Goal: Find specific fact

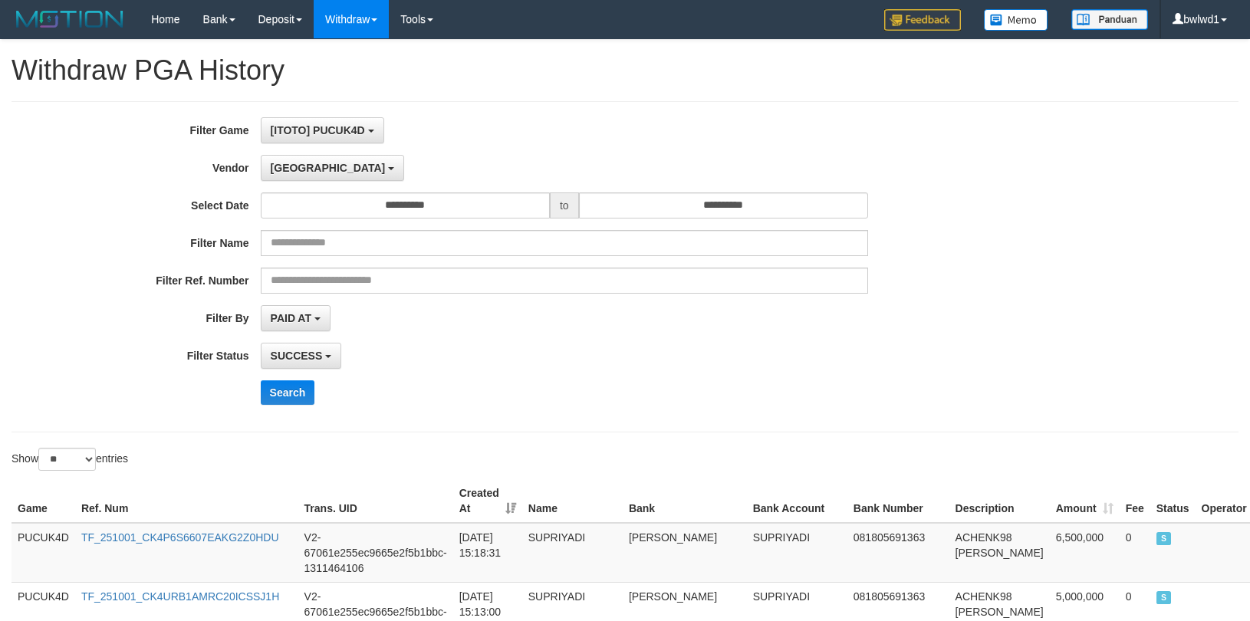
select select "**********"
select select "**"
click at [270, 402] on button "Search" at bounding box center [288, 392] width 54 height 25
click at [280, 399] on button "Search" at bounding box center [288, 392] width 54 height 25
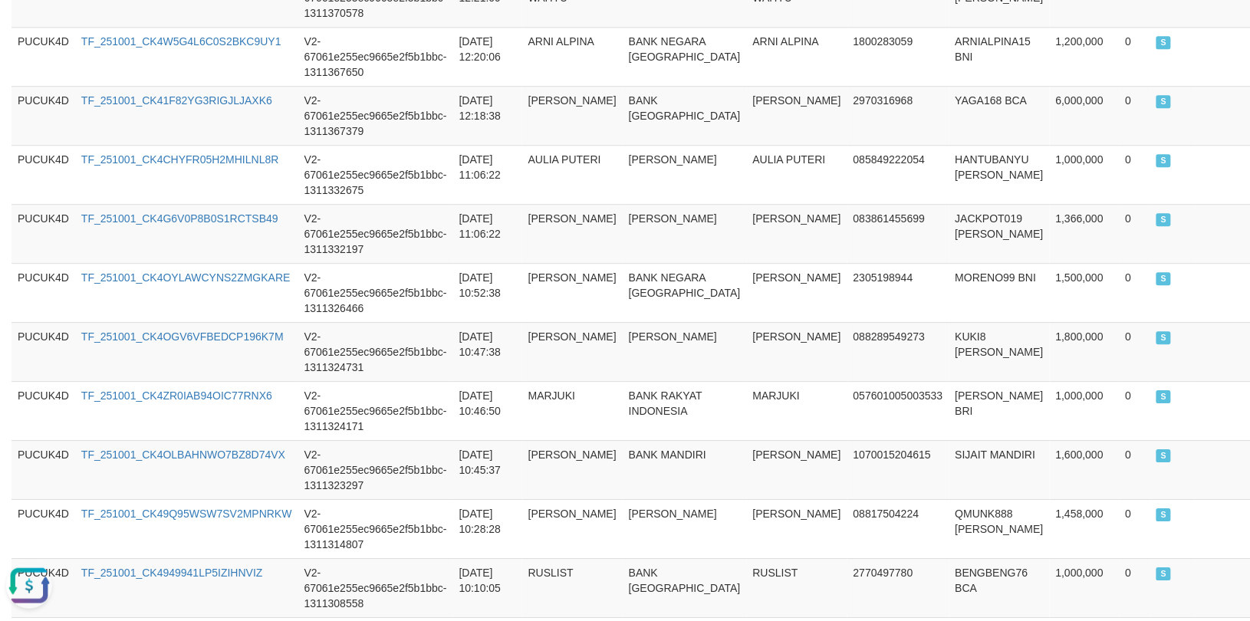
scroll to position [1612, 0]
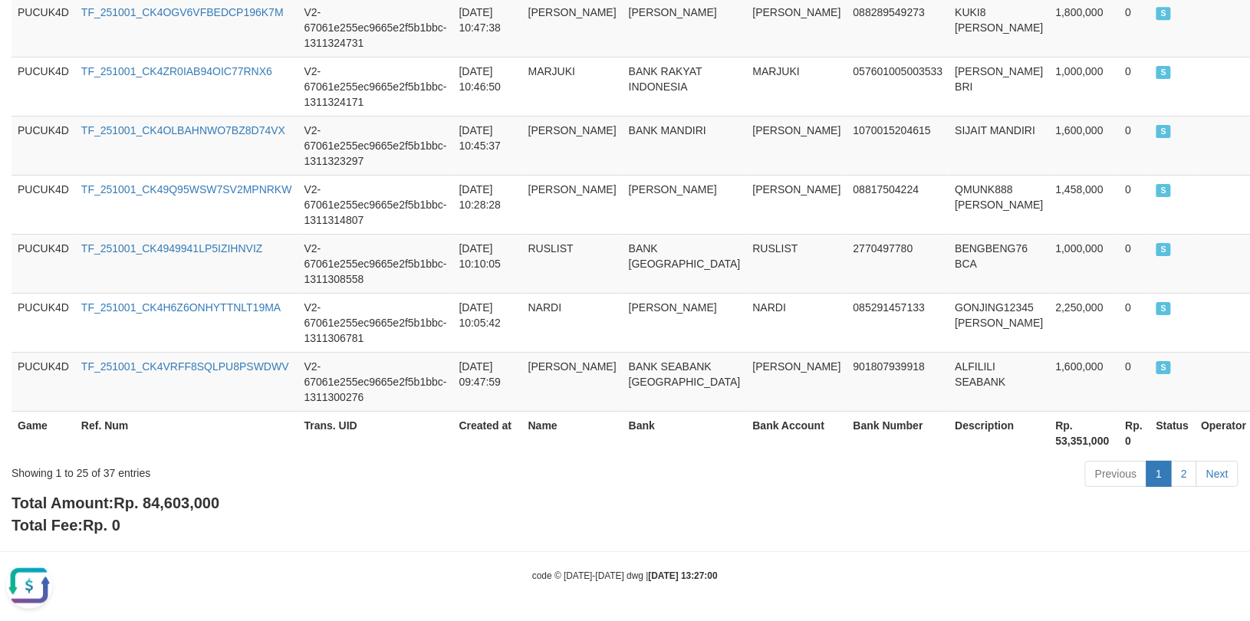
click at [158, 501] on span "Rp. 84,603,000" at bounding box center [166, 502] width 106 height 17
copy span "84,603,000"
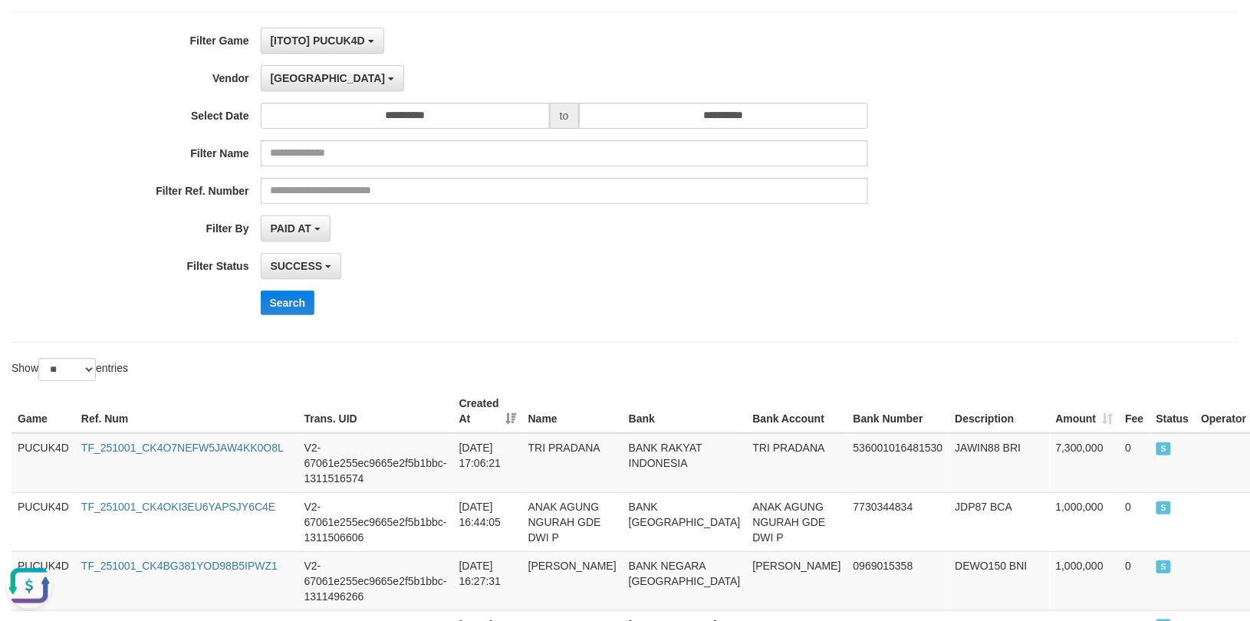
scroll to position [0, 0]
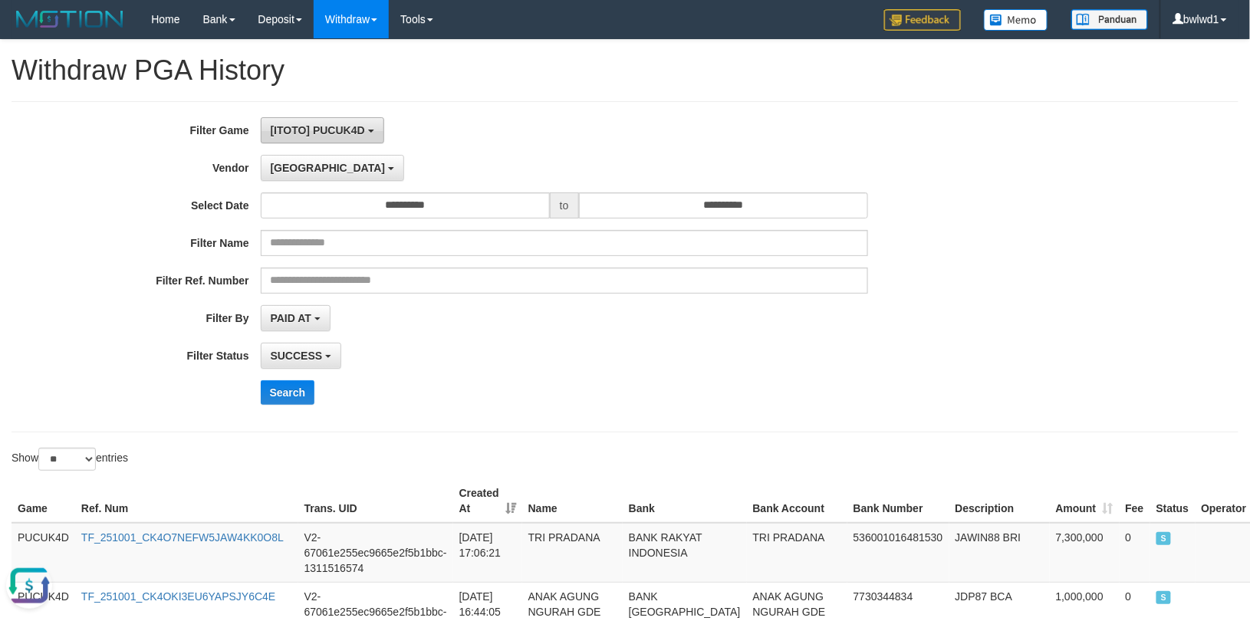
click at [348, 124] on span "[ITOTO] PUCUK4D" at bounding box center [318, 130] width 94 height 12
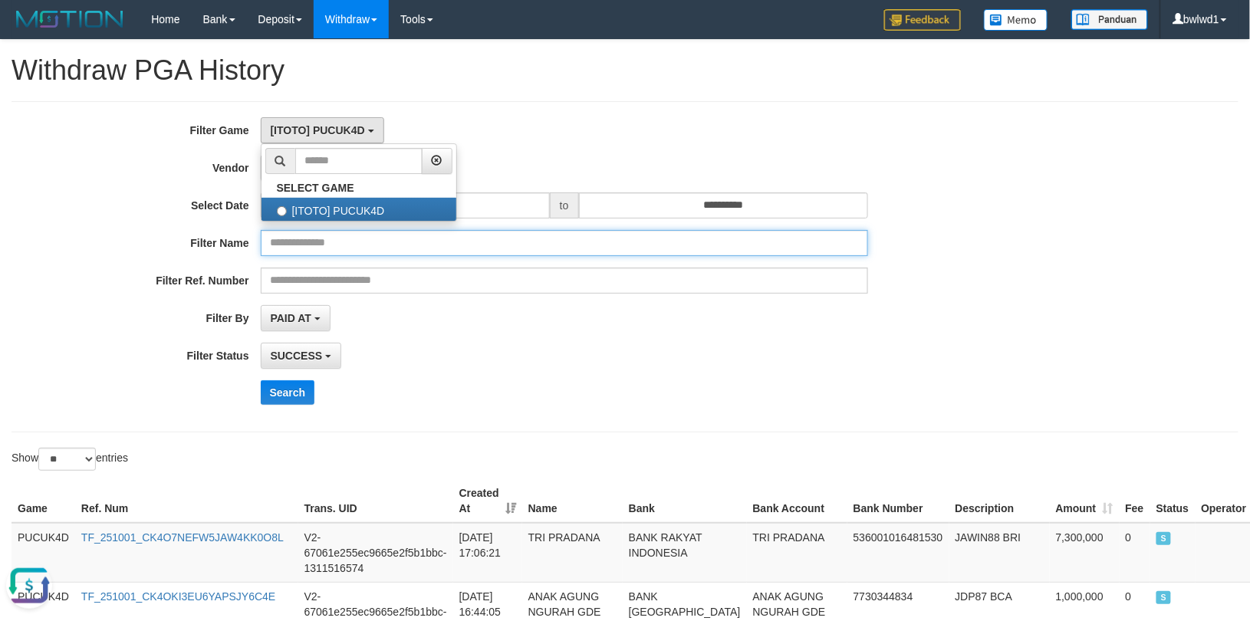
click at [322, 251] on input "text" at bounding box center [564, 243] width 607 height 26
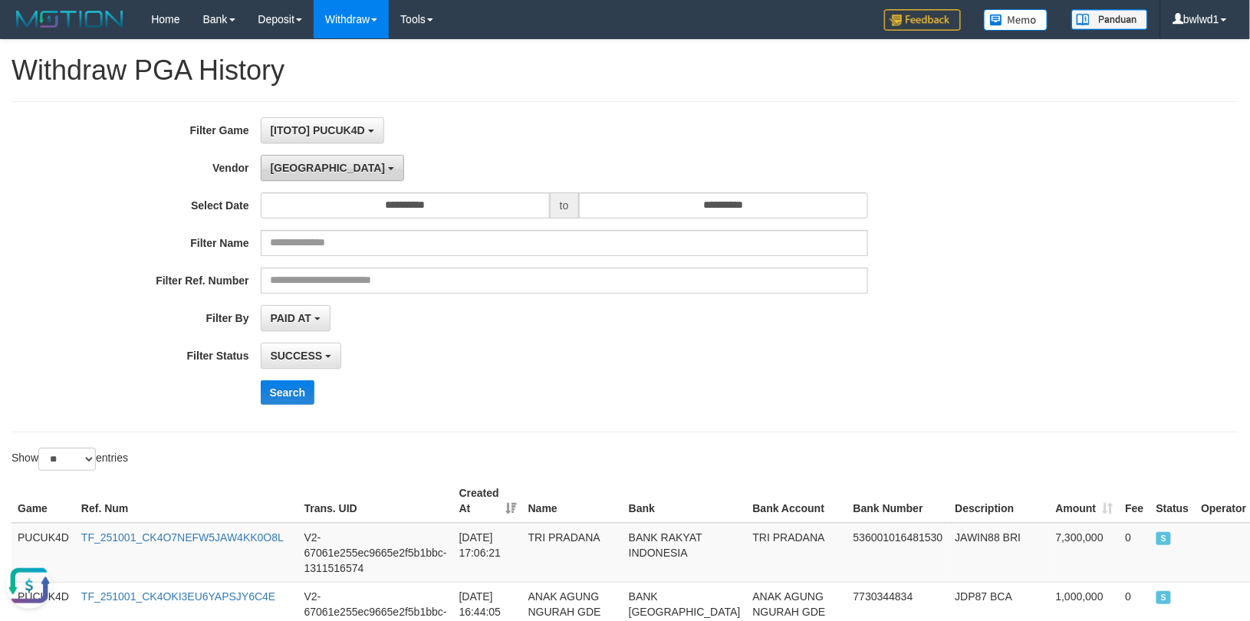
click at [310, 176] on button "[GEOGRAPHIC_DATA]" at bounding box center [332, 168] width 143 height 26
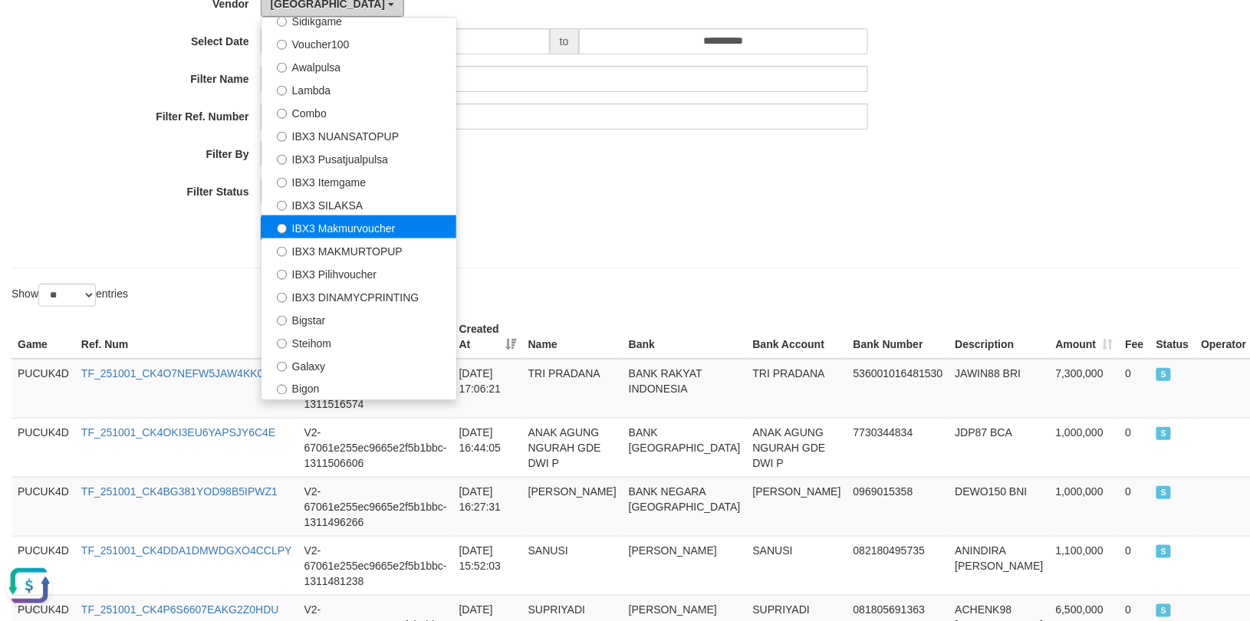
scroll to position [204, 0]
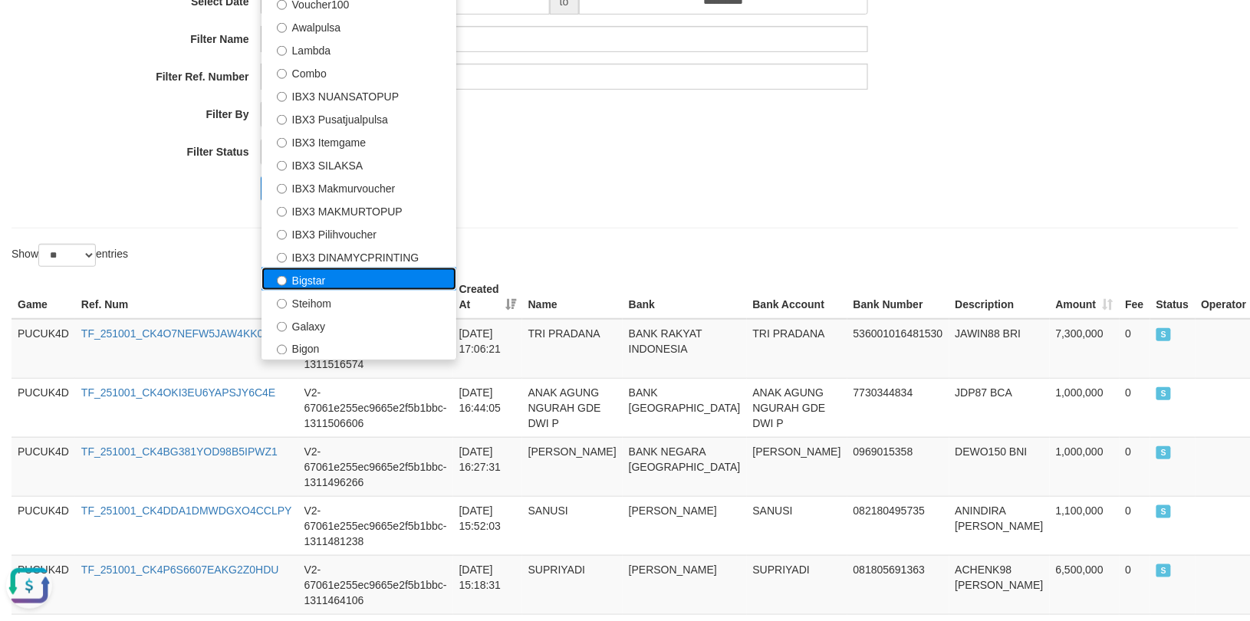
click at [393, 287] on label "Bigstar" at bounding box center [358, 279] width 195 height 23
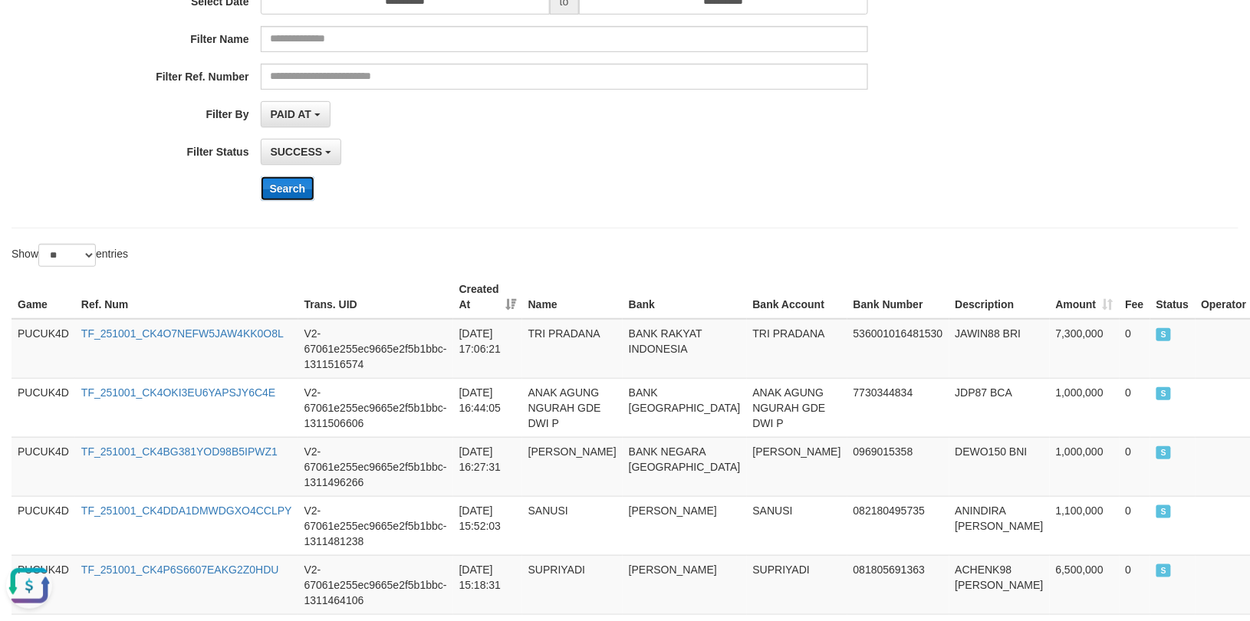
click at [301, 190] on button "Search" at bounding box center [288, 188] width 54 height 25
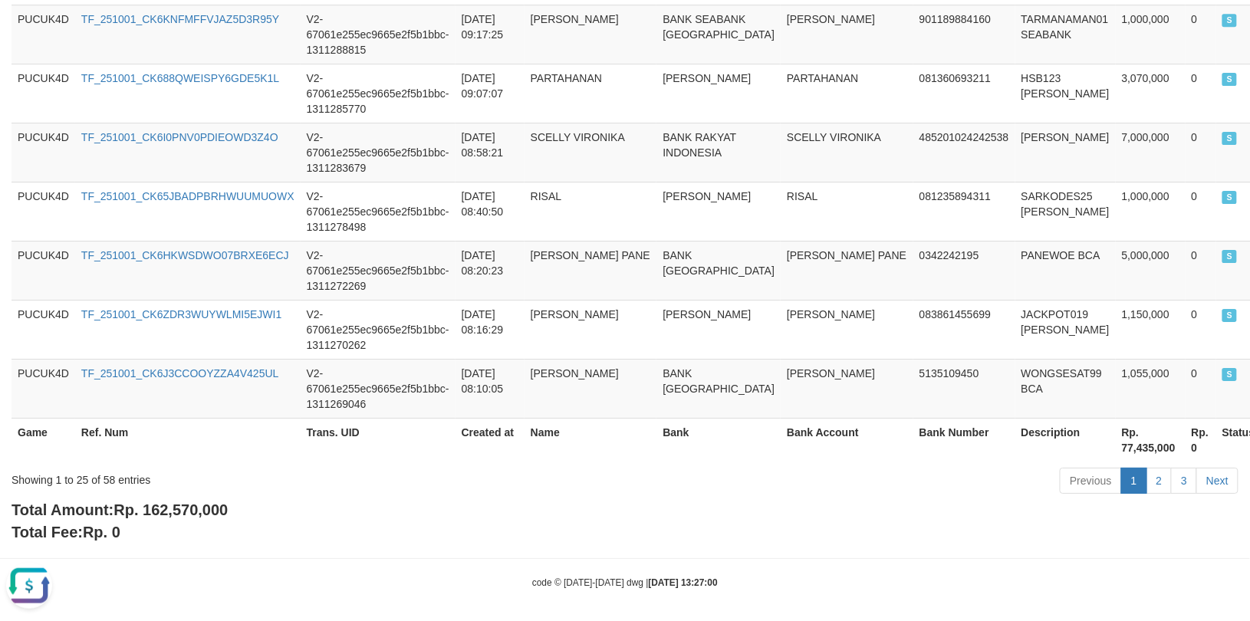
scroll to position [1596, 0]
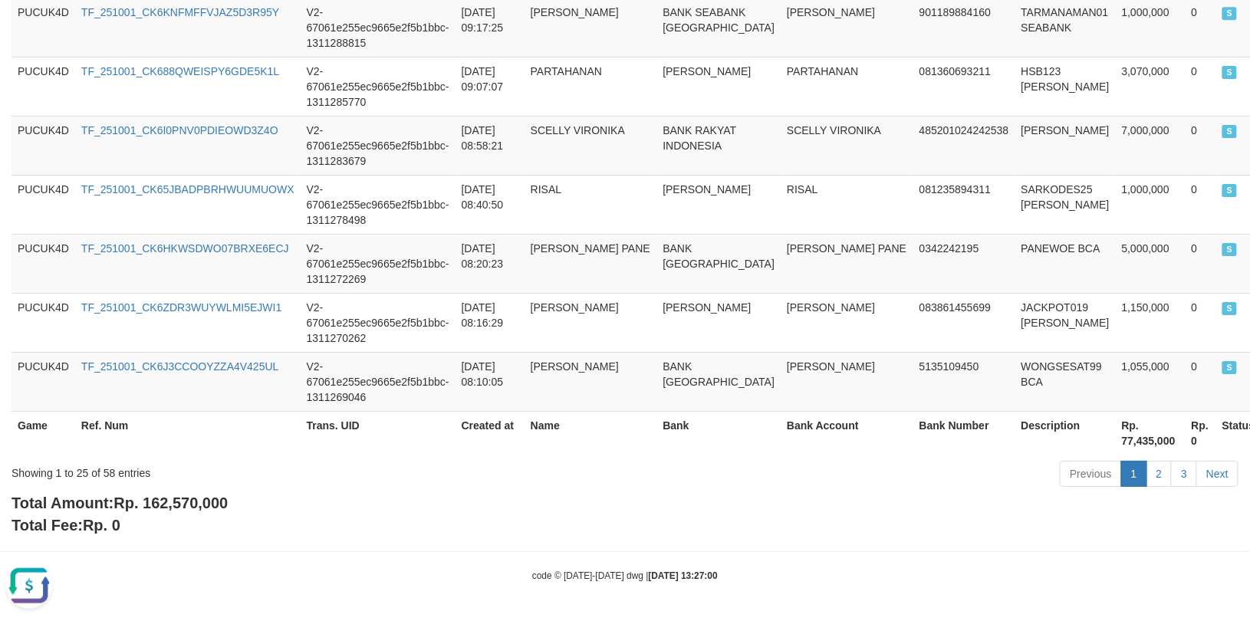
click at [212, 501] on span "Rp. 162,570,000" at bounding box center [170, 502] width 114 height 17
copy span "162,570,000"
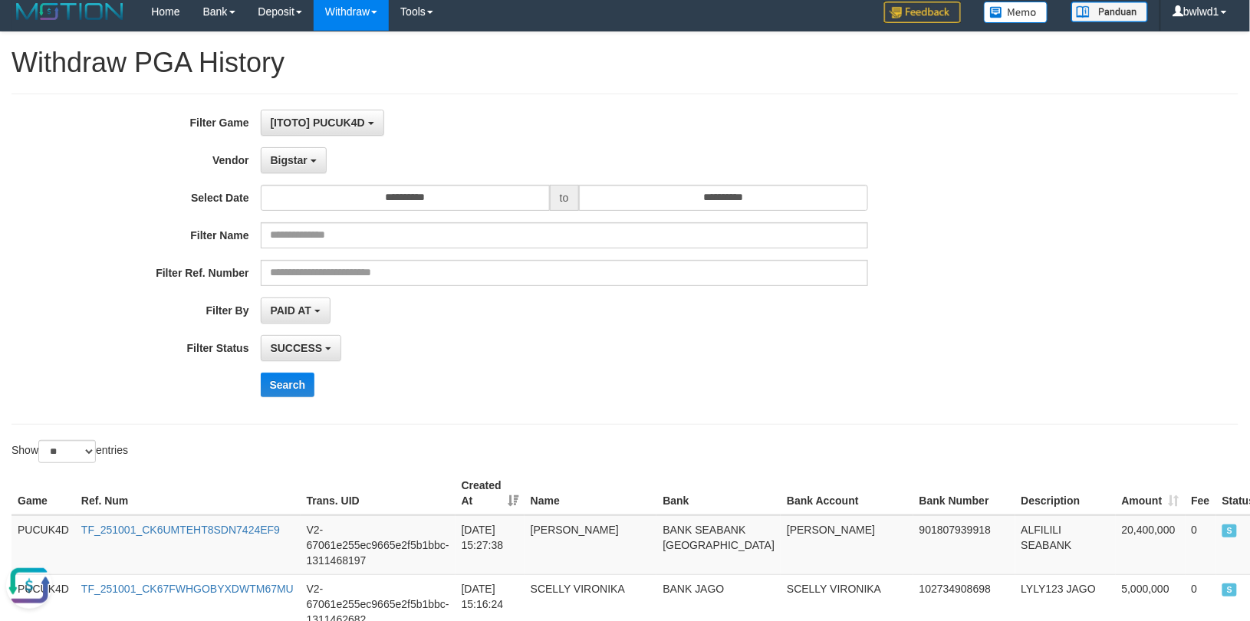
scroll to position [0, 0]
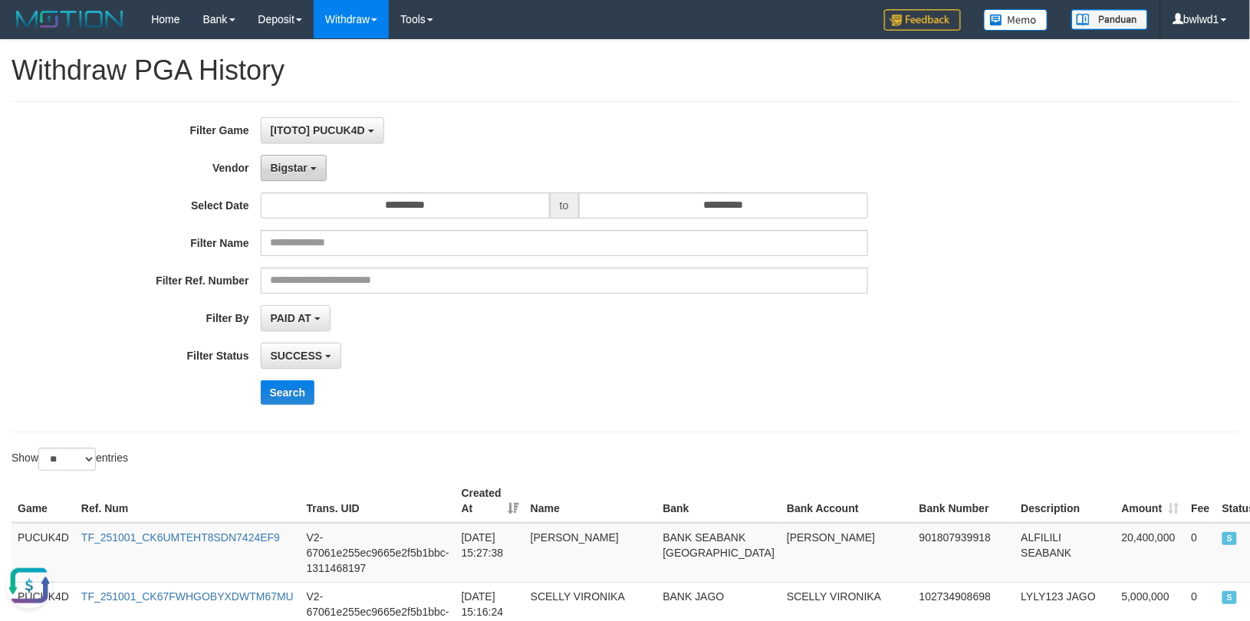
click at [261, 169] on button "Bigstar" at bounding box center [294, 168] width 66 height 26
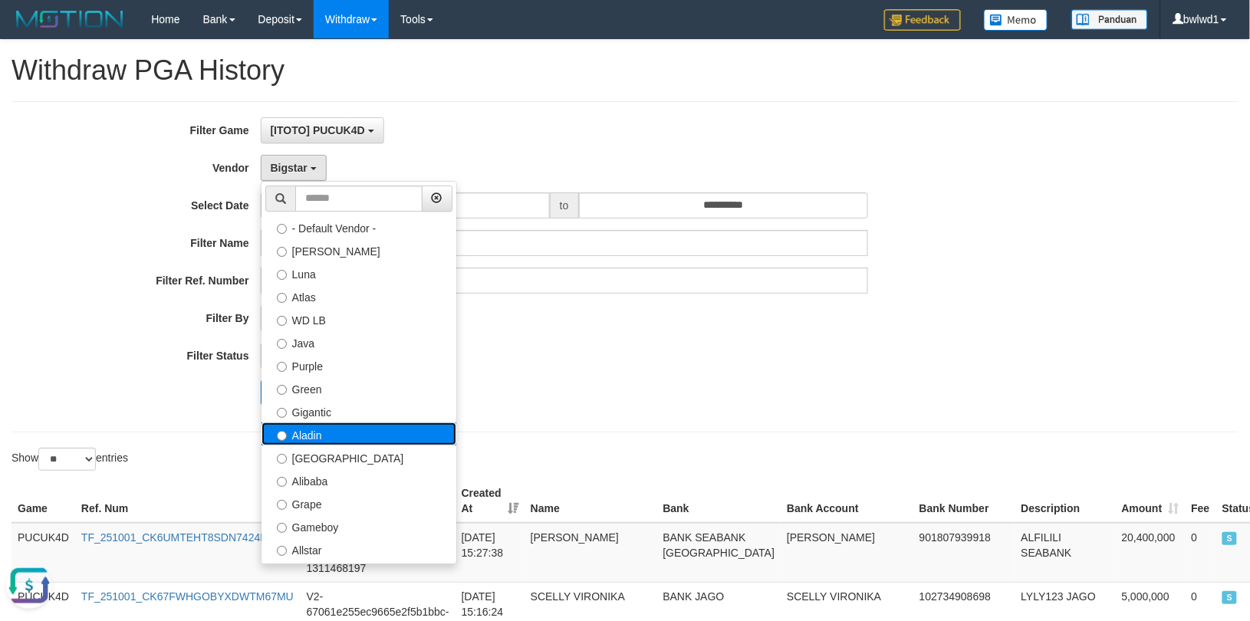
click at [377, 442] on label "Aladin" at bounding box center [358, 433] width 195 height 23
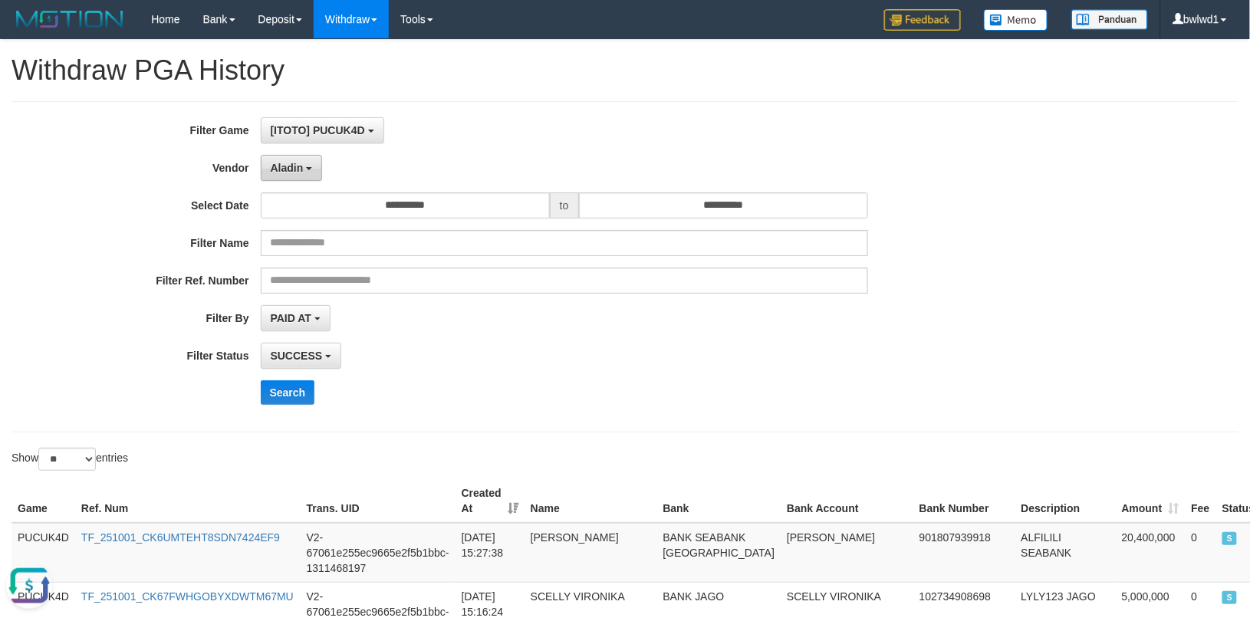
click at [311, 166] on button "Aladin" at bounding box center [292, 168] width 62 height 26
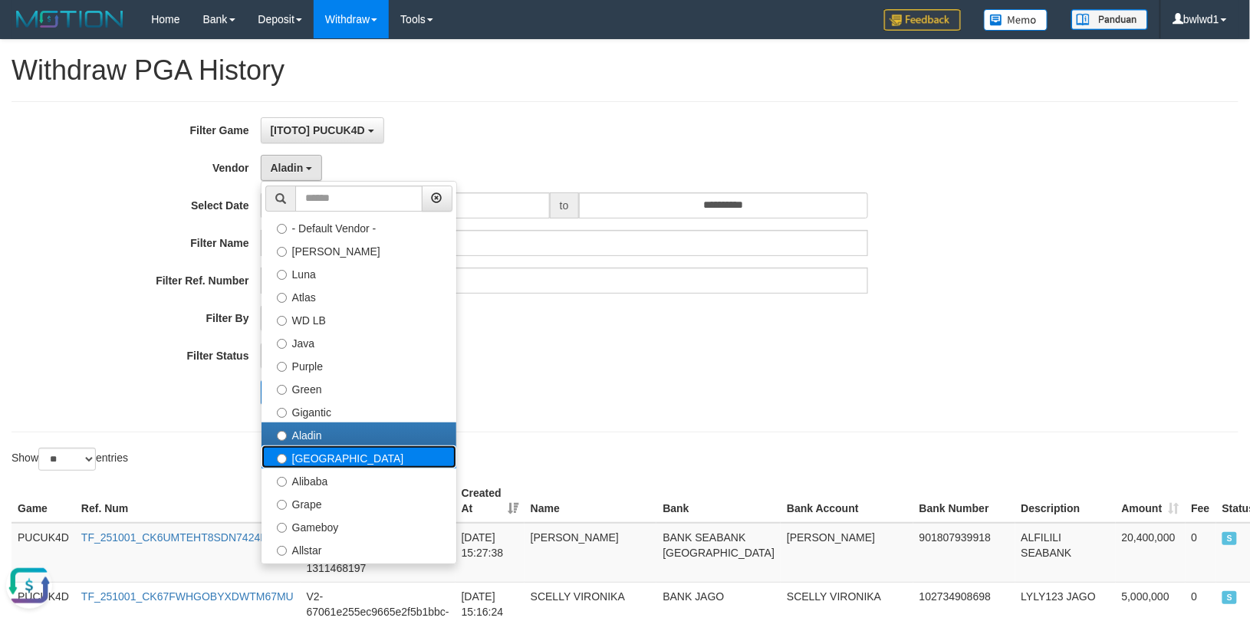
click at [332, 466] on label "[GEOGRAPHIC_DATA]" at bounding box center [358, 456] width 195 height 23
select select "**********"
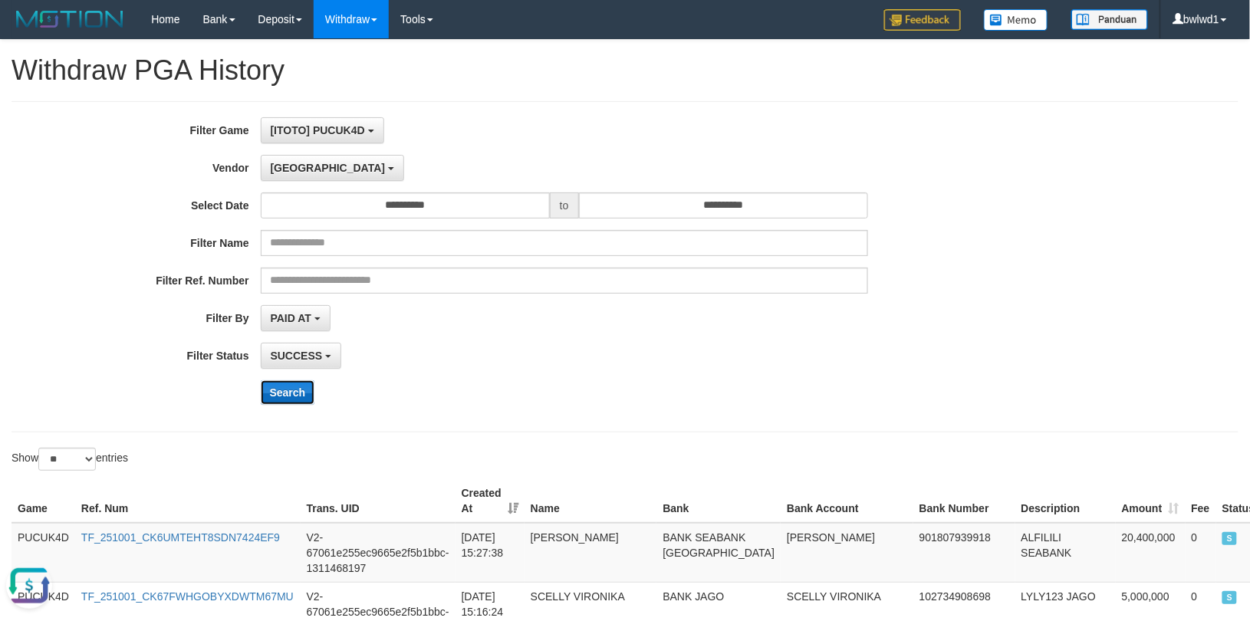
click at [304, 386] on button "Search" at bounding box center [288, 392] width 54 height 25
